Goal: Task Accomplishment & Management: Manage account settings

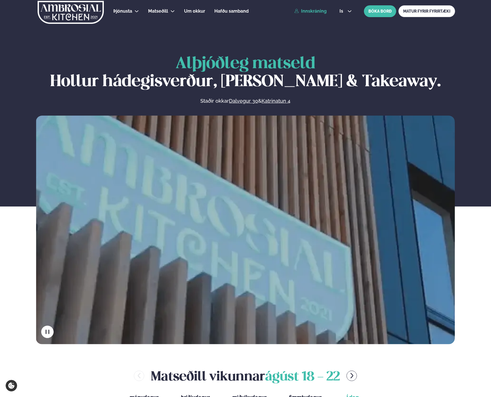
click at [316, 12] on link "Innskráning" at bounding box center [310, 11] width 32 height 5
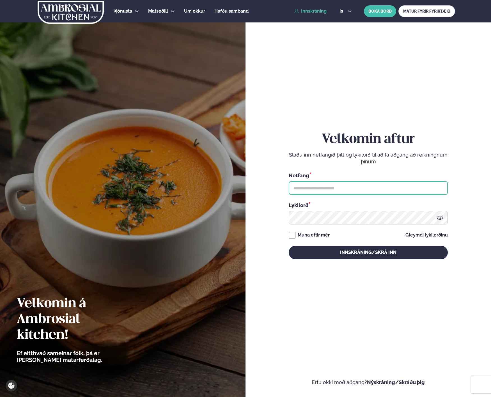
type input "**********"
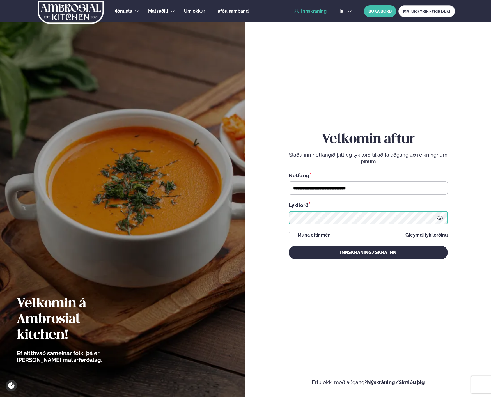
click at [368, 252] on button "Innskráning/Skrá inn" at bounding box center [368, 252] width 159 height 13
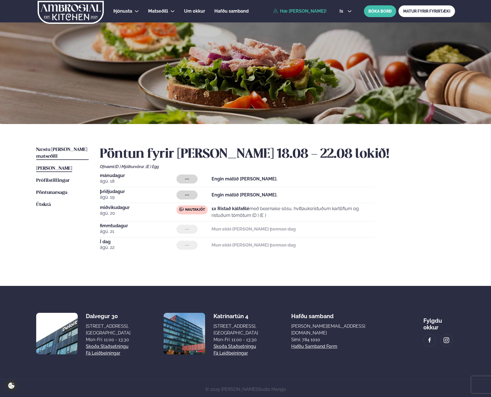
click at [54, 151] on span "Næstu [PERSON_NAME] matseðill" at bounding box center [61, 153] width 51 height 12
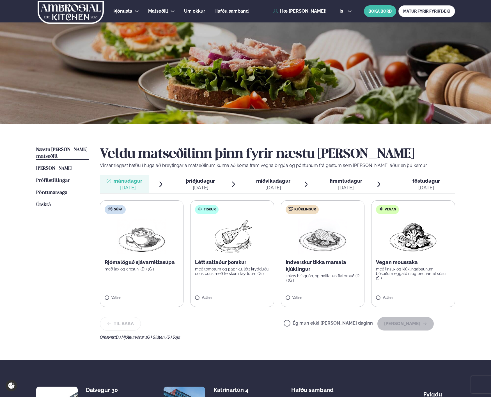
click at [226, 287] on label "Fiskur Létt saltaður þorskur með tómötum og papriku, létt krydduðu cous cous me…" at bounding box center [232, 253] width 84 height 107
click at [415, 326] on button "[PERSON_NAME]" at bounding box center [405, 323] width 56 height 13
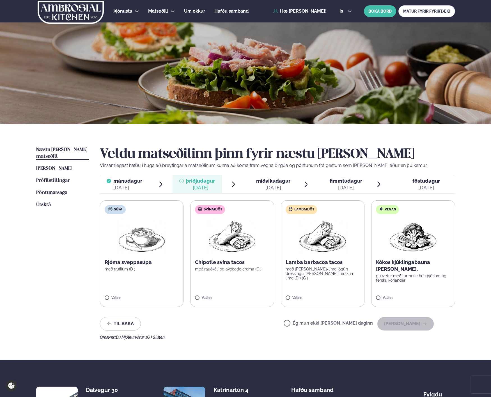
click at [328, 279] on label "Lambakjöt Lamba barbacoa tacos með [PERSON_NAME]-lime jógúrt dressingu, [PERSON…" at bounding box center [323, 253] width 84 height 107
click at [411, 322] on button "[PERSON_NAME]" at bounding box center [405, 323] width 56 height 13
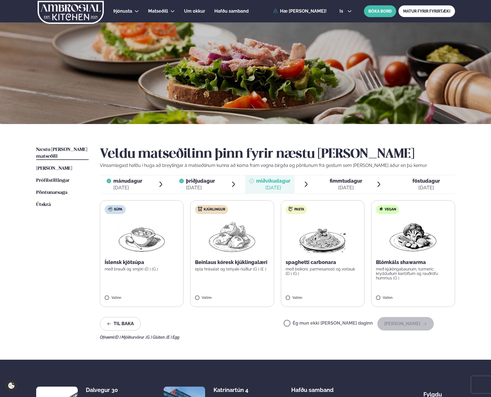
click at [225, 276] on label "Kjúklingur Beinlaus kóresk kjúklingalæri epla hrásalat og teriyaki núðlur (G ) …" at bounding box center [232, 253] width 84 height 107
click at [411, 321] on button "[PERSON_NAME]" at bounding box center [405, 323] width 56 height 13
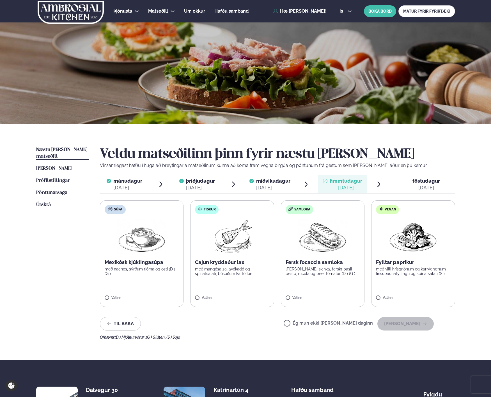
click at [325, 323] on label "Ég mun ekki [PERSON_NAME] daginn" at bounding box center [328, 324] width 89 height 6
click at [424, 325] on icon "button" at bounding box center [425, 324] width 4 height 4
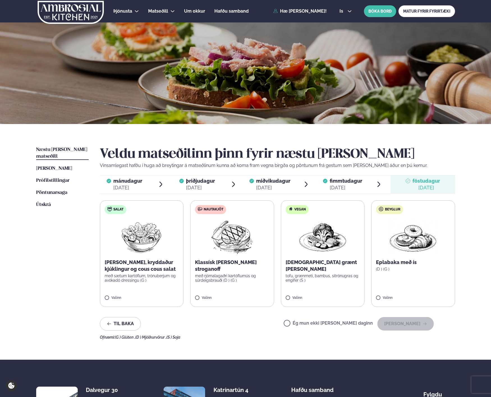
click at [246, 293] on label "Nautakjöt Klassísk [PERSON_NAME] stroganoff með rjómalagaðri kartöflumús og súr…" at bounding box center [232, 253] width 84 height 107
click at [413, 322] on button "[PERSON_NAME]" at bounding box center [405, 323] width 56 height 13
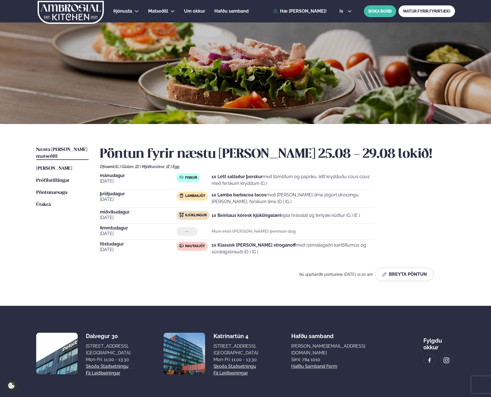
click at [173, 274] on div "Þú uppfærðir pöntunina [DATE] 11:20 am Breyta Pöntun" at bounding box center [267, 274] width 334 height 13
